Goal: Information Seeking & Learning: Learn about a topic

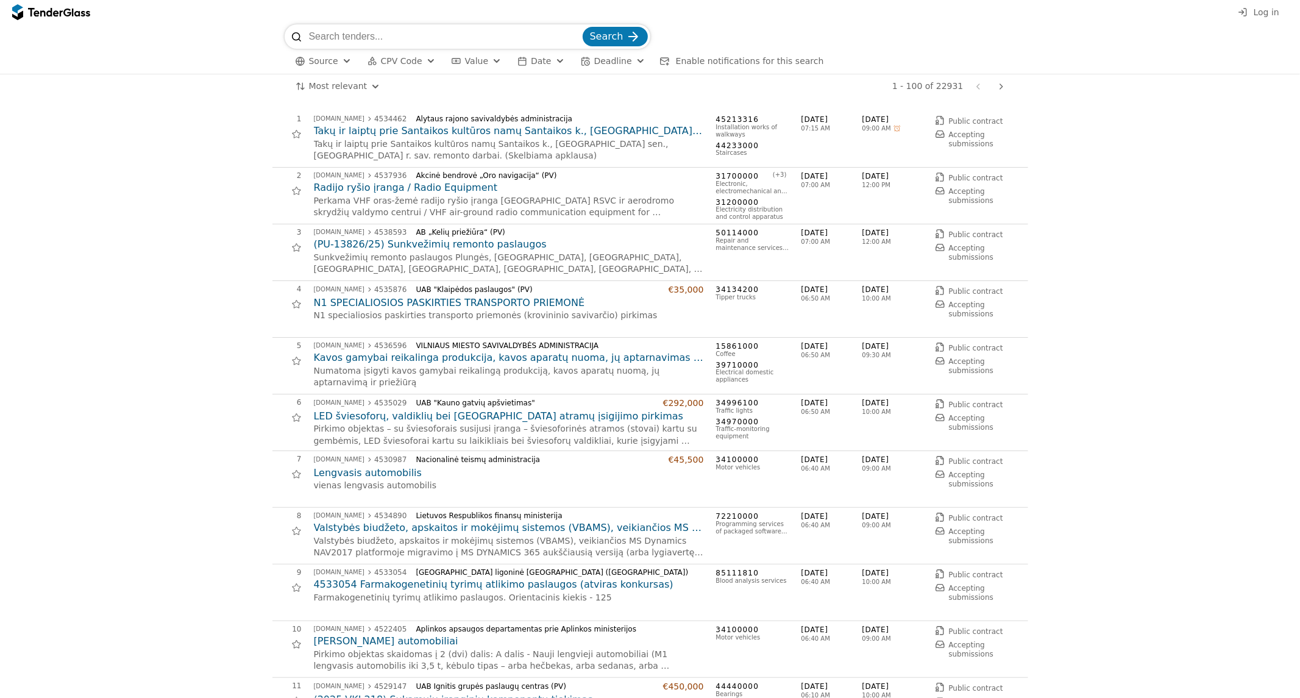
click at [528, 38] on input "search" at bounding box center [444, 36] width 271 height 24
paste input "Išteklių agentūra prie Lietuvos Respublikos vidaus reikalų ministerijos"
type input "Išteklių agentūra prie Lietuvos Respublikos vidaus reikalų ministerijos"
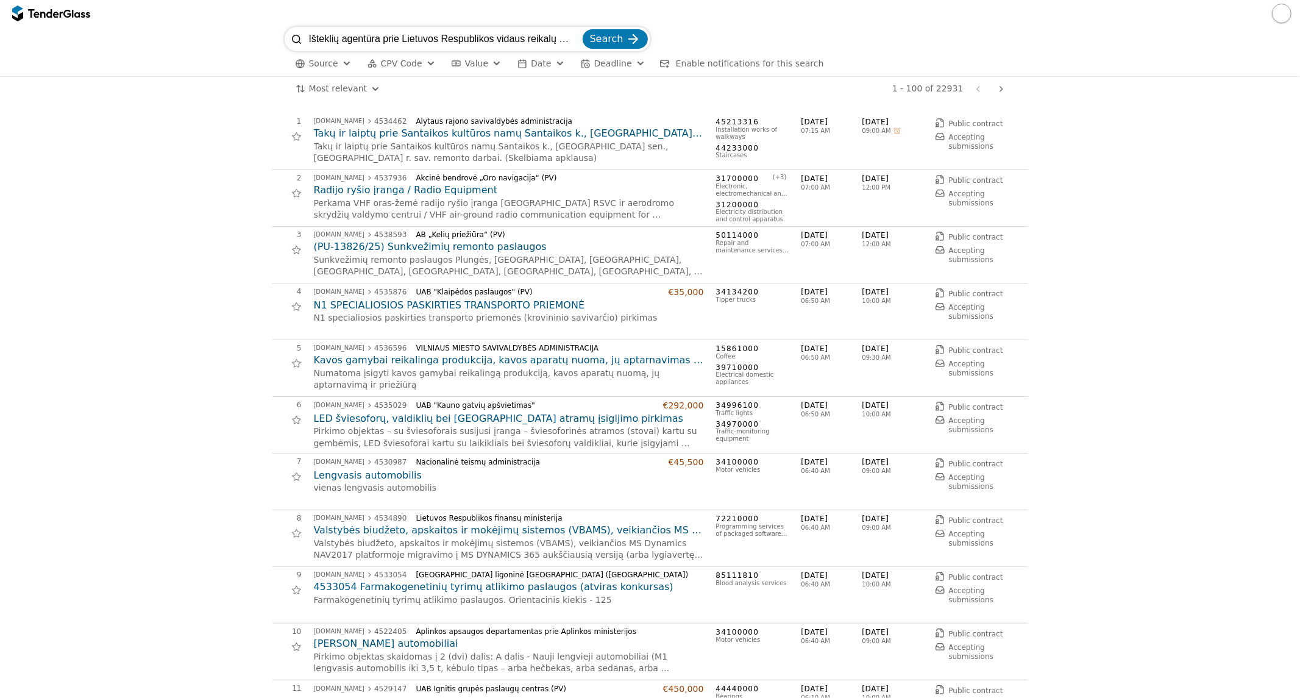
click at [616, 40] on span "Search" at bounding box center [607, 39] width 34 height 12
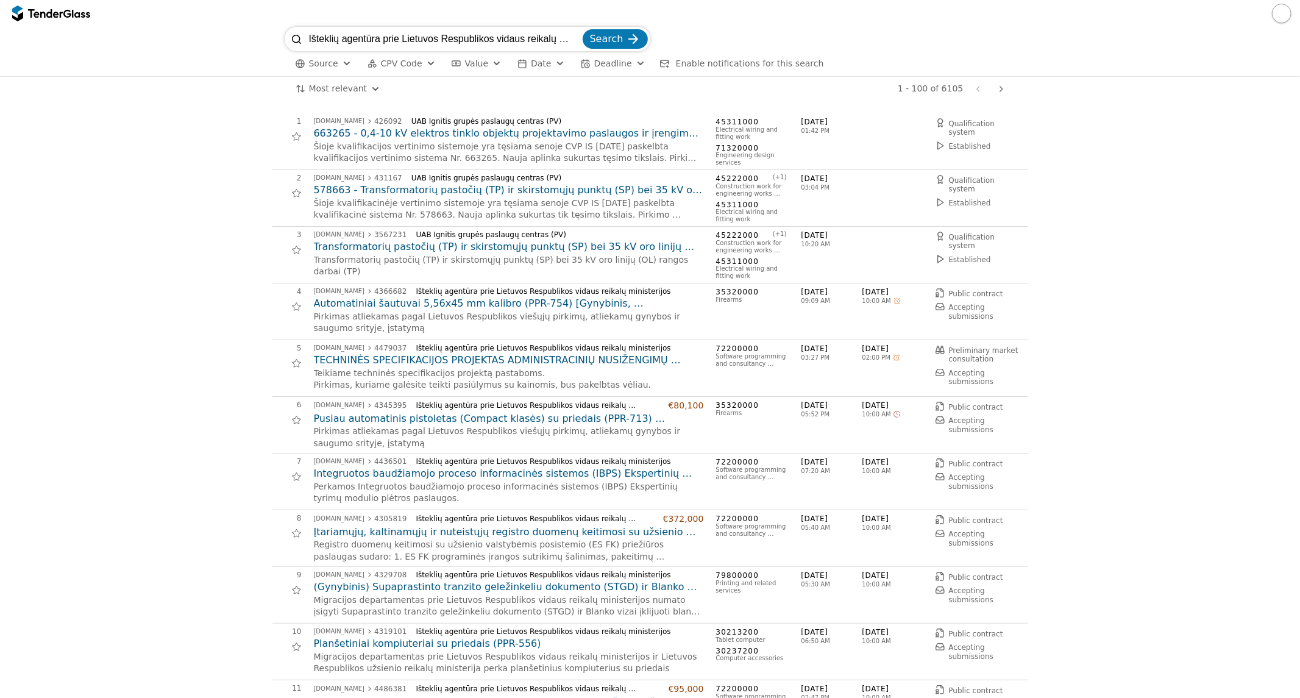
click at [536, 45] on input "Išteklių agentūra prie Lietuvos Respublikos vidaus reikalų ministerijos" at bounding box center [444, 39] width 271 height 24
paste input "Vieningos personalo valdymo sistemos su integruota darbo užmokesčio apskaita kū…"
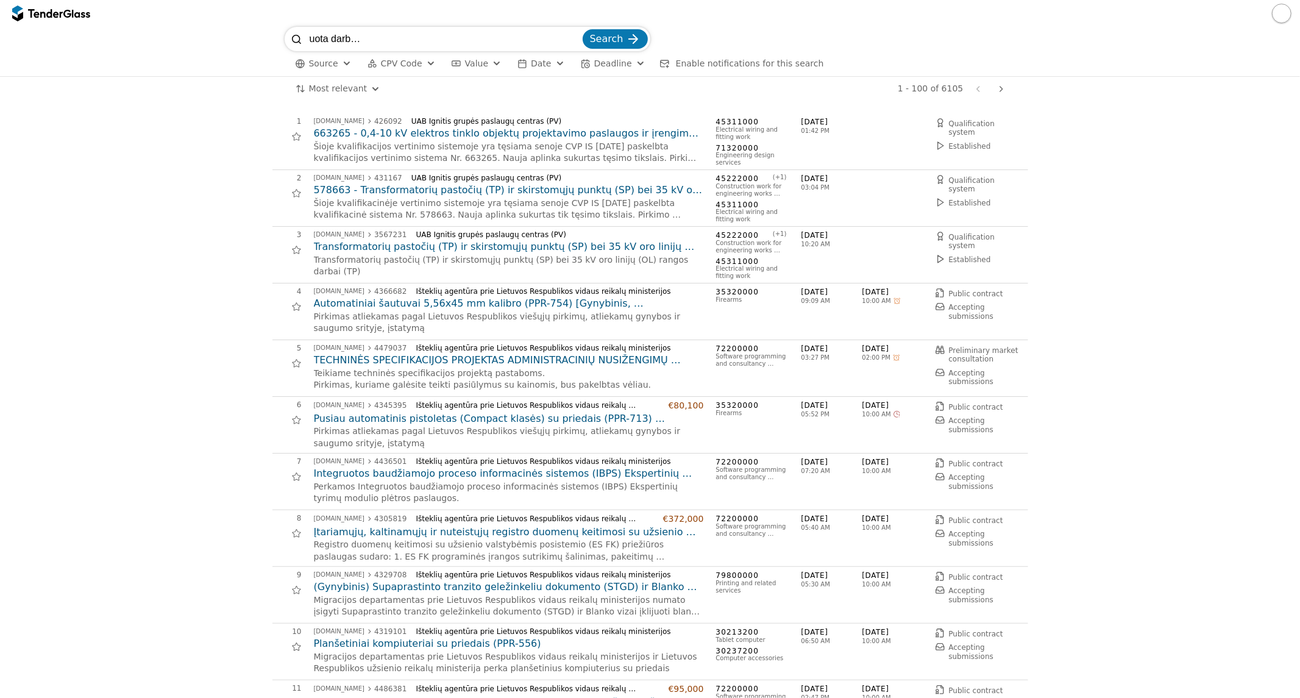
type input "Vieningos personalo valdymo sistemos su integruota darbo užmokesčio apskaita kū…"
click at [631, 40] on div "submit" at bounding box center [633, 39] width 48 height 48
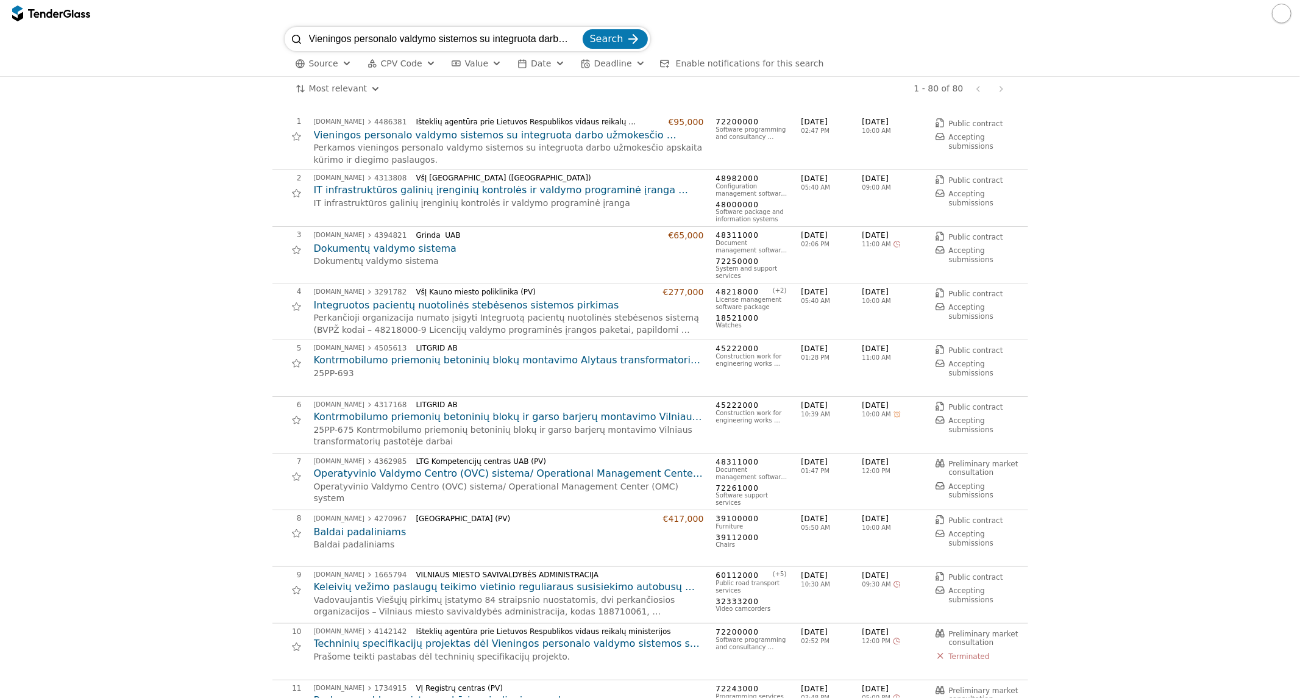
click at [399, 134] on h2 "Vieningos personalo valdymo sistemos su integruota darbo užmokesčio apskaita kū…" at bounding box center [509, 135] width 390 height 13
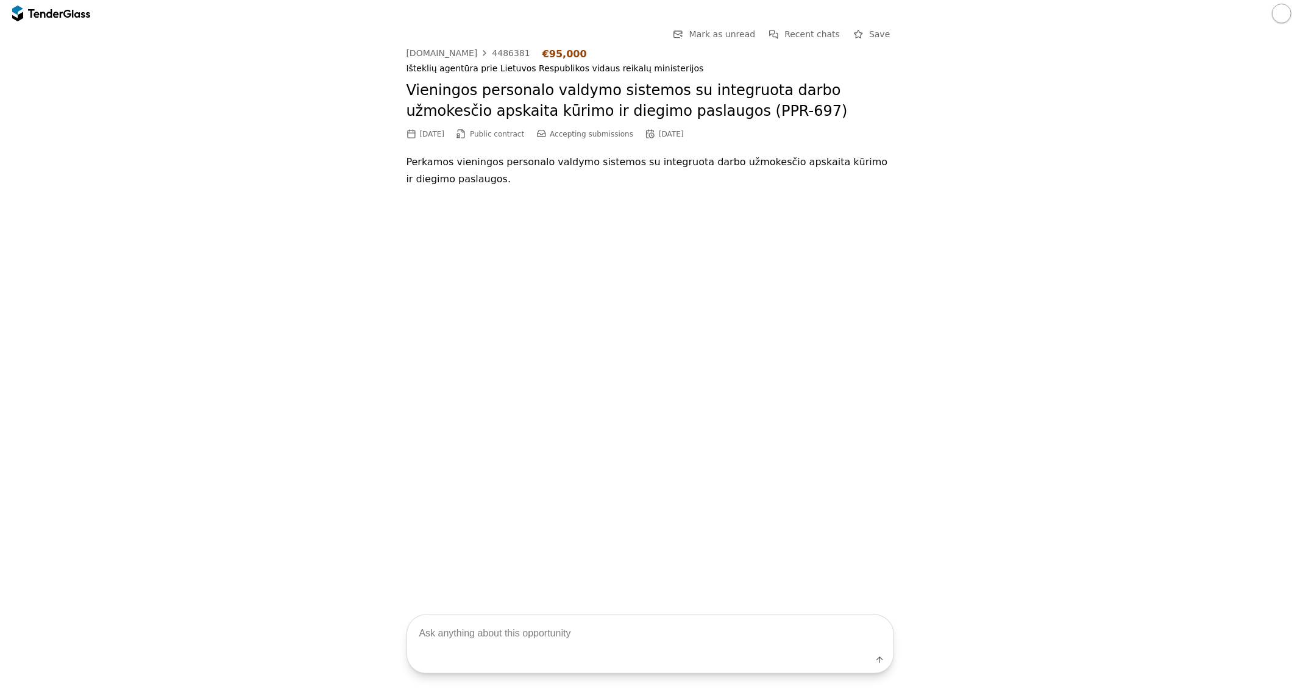
click at [700, 646] on textarea at bounding box center [650, 633] width 486 height 36
type textarea "l"
type textarea "kas perkama"
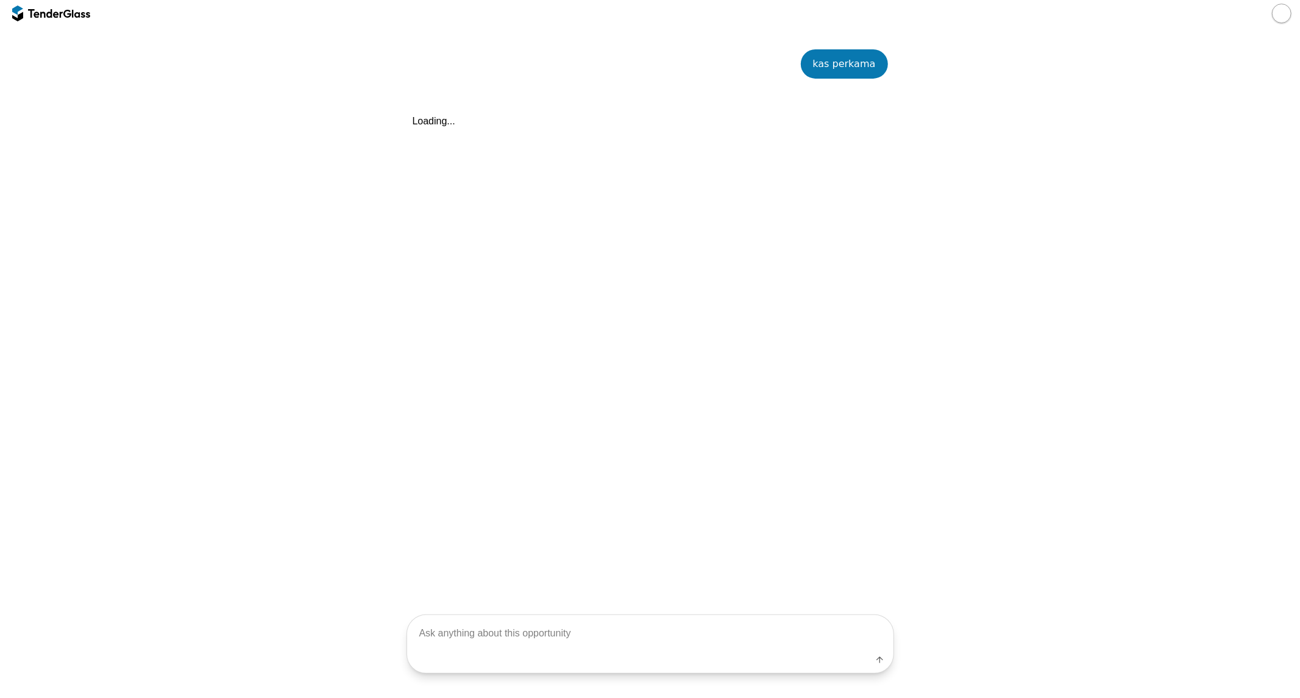
scroll to position [190, 0]
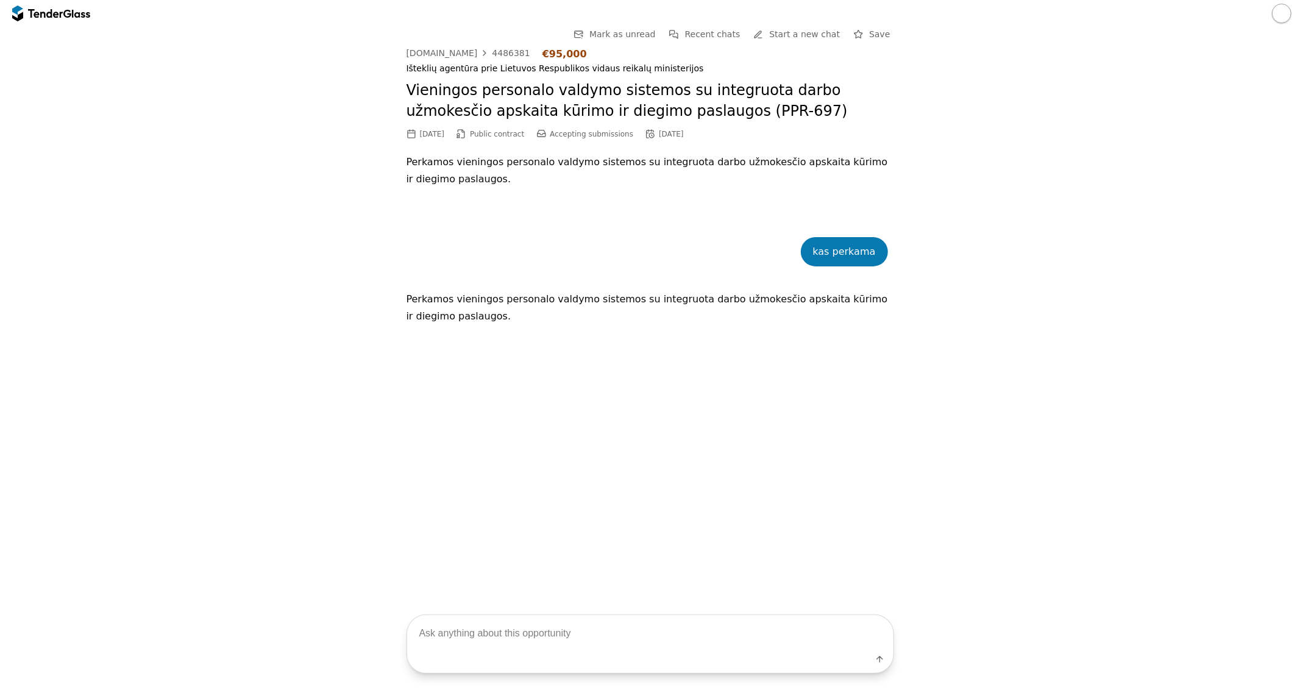
click at [1280, 11] on button "button" at bounding box center [1281, 13] width 19 height 19
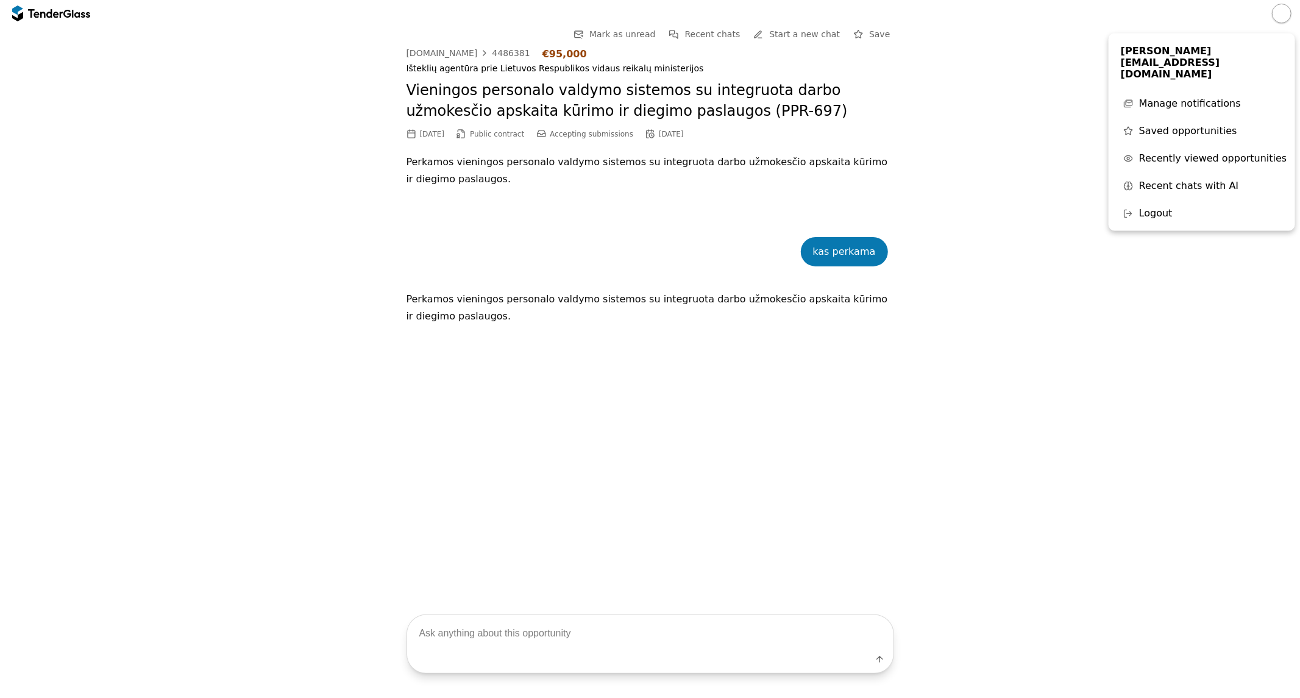
click at [355, 93] on div "Go Back Mark as unread Recent chats Start a new chat Save [DOMAIN_NAME] 4486381…" at bounding box center [650, 403] width 1288 height 753
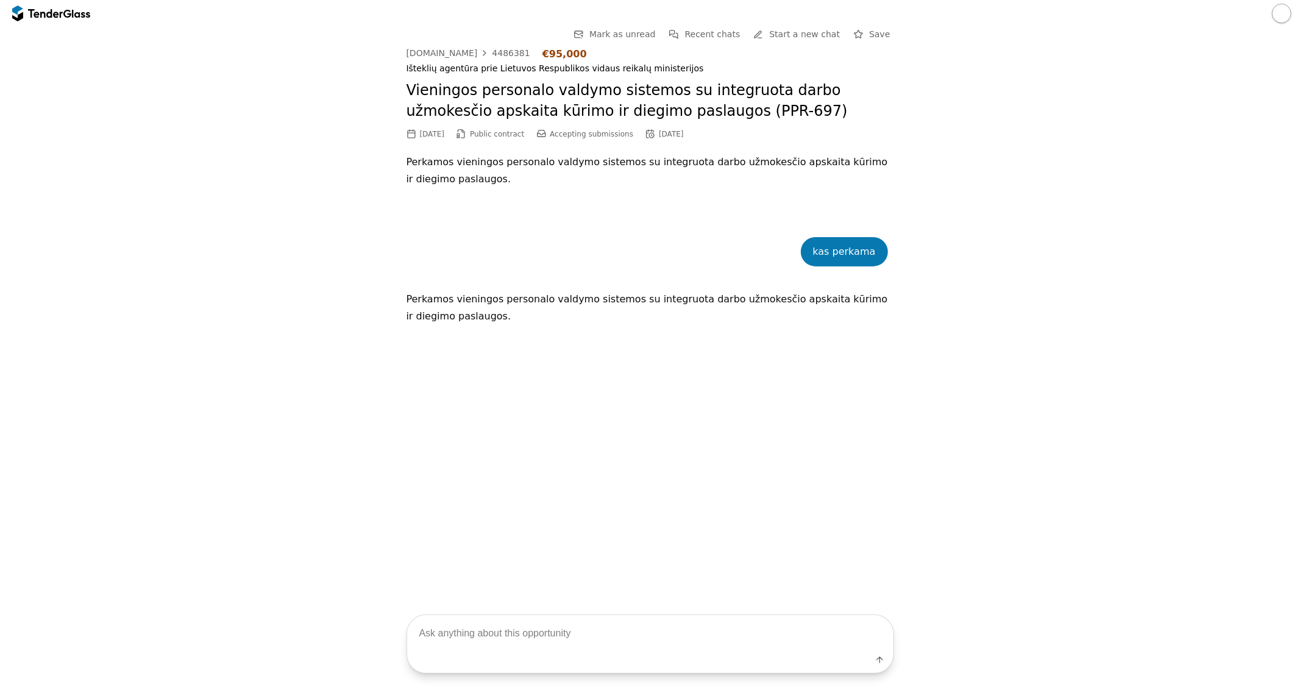
click at [370, 156] on div "Go Back Mark as unread Recent chats Start a new chat Save [DOMAIN_NAME] 4486381…" at bounding box center [650, 403] width 1288 height 753
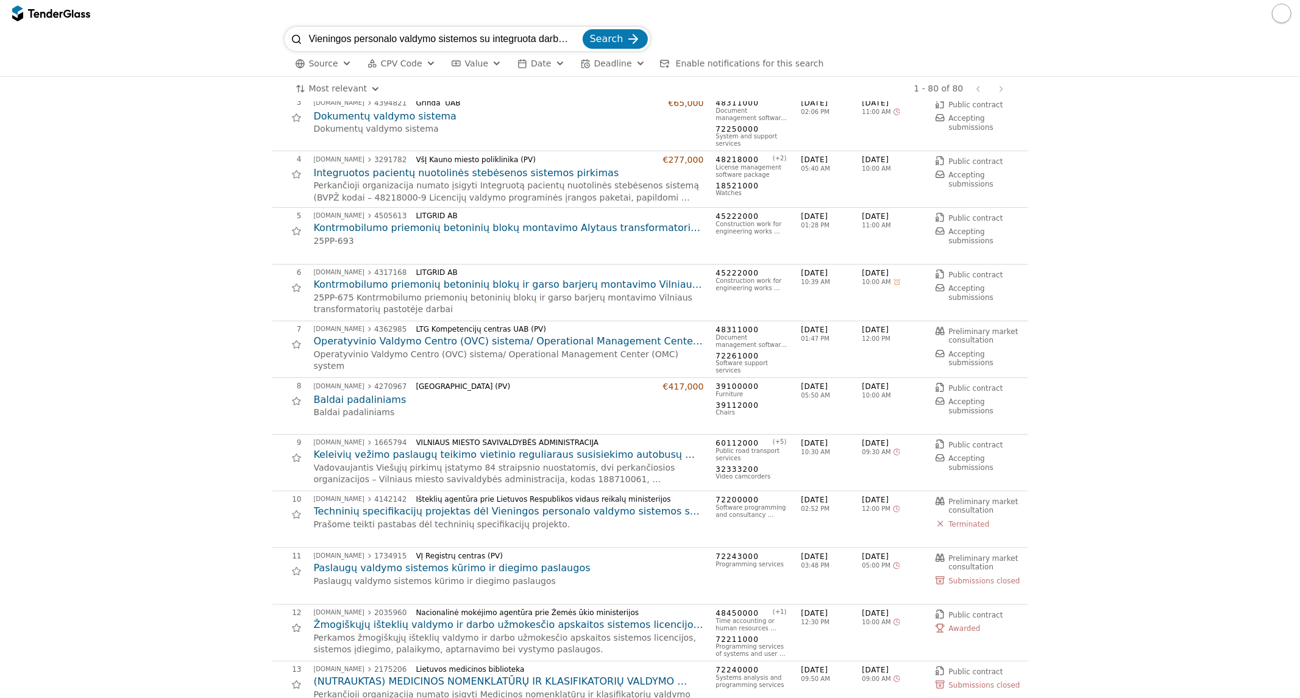
scroll to position [163, 0]
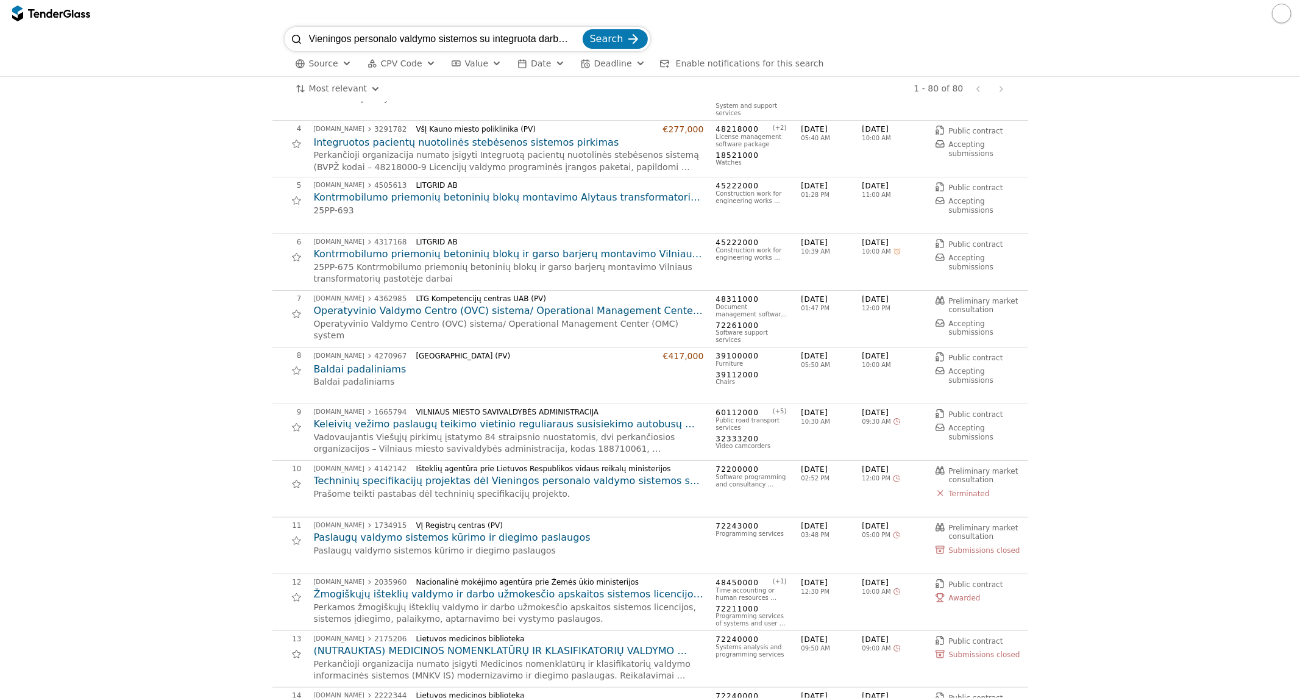
click at [394, 255] on h2 "Kontrmobilumo priemonių betoninių blokų ir garso barjerų montavimo Vilniaus tra…" at bounding box center [509, 253] width 390 height 13
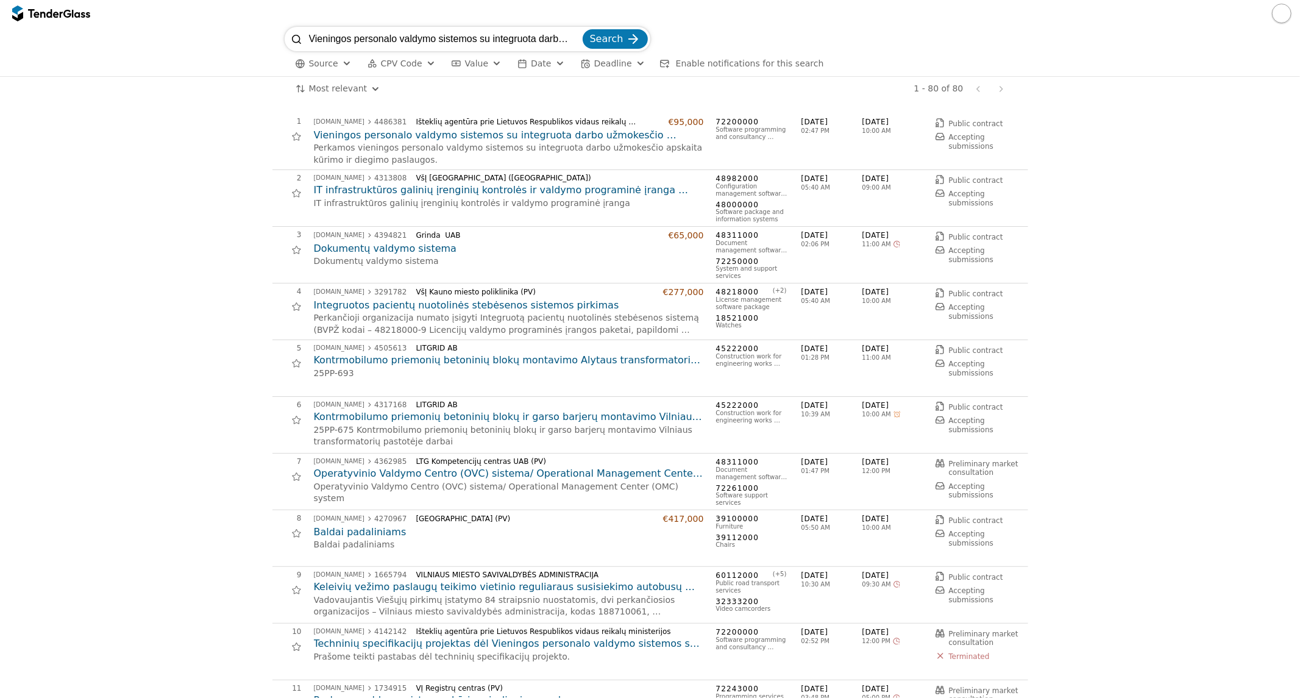
scroll to position [163, 0]
